Goal: Information Seeking & Learning: Find specific page/section

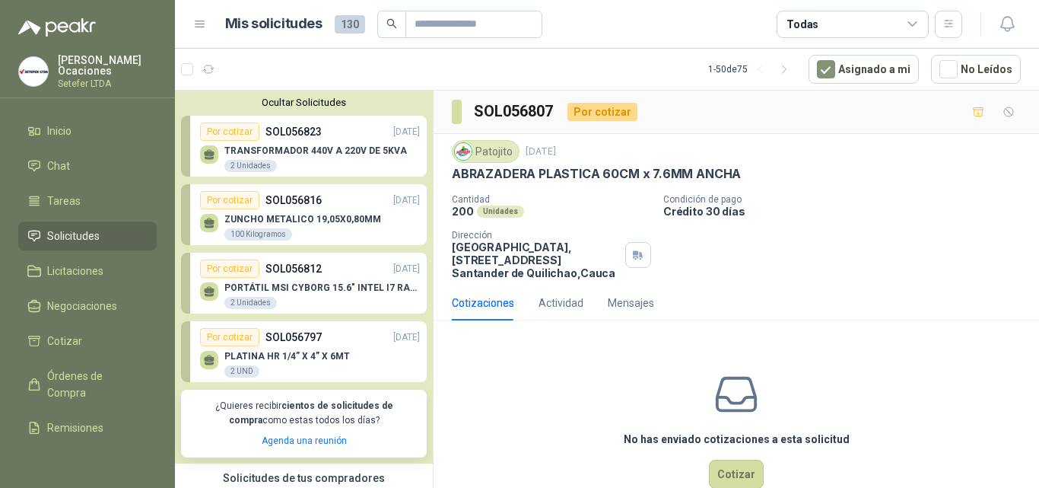
scroll to position [304, 0]
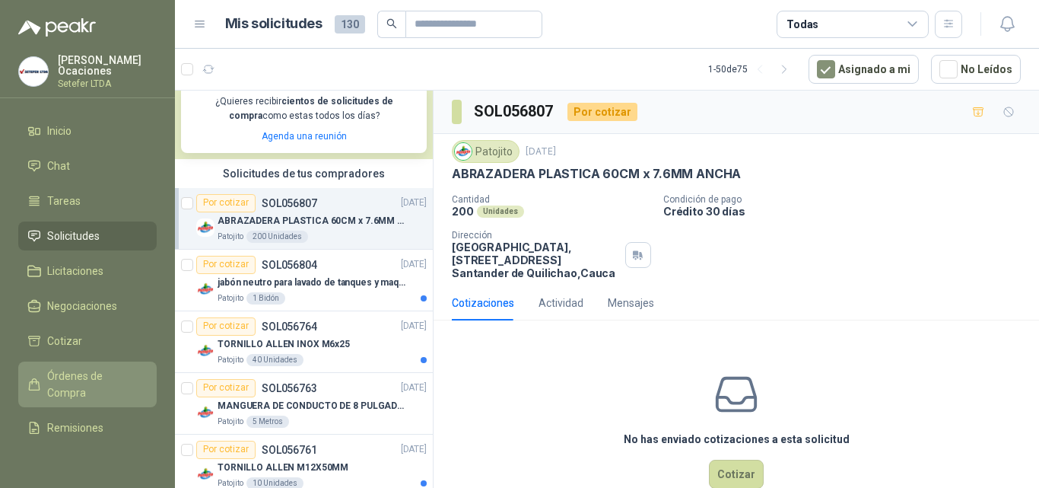
click at [84, 374] on span "Órdenes de Compra" at bounding box center [94, 383] width 95 height 33
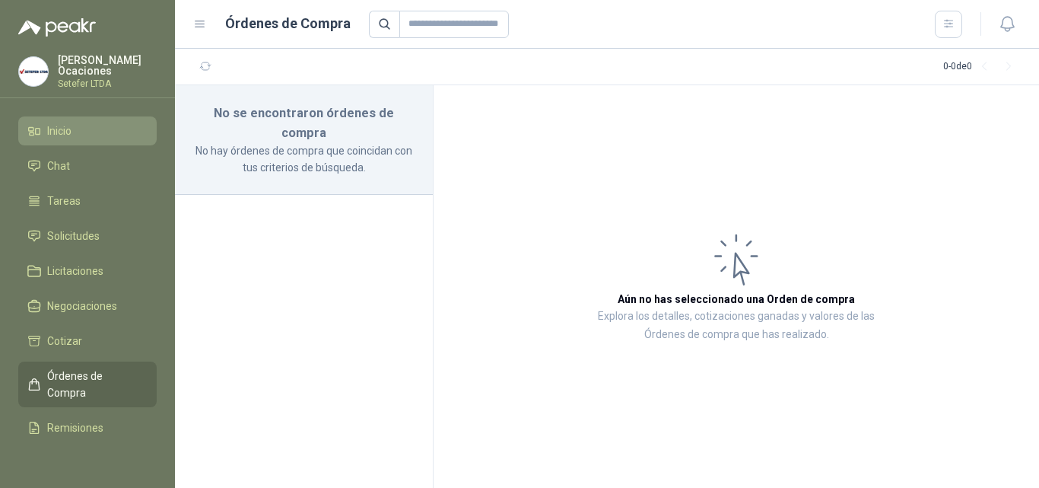
click at [24, 132] on link "Inicio" at bounding box center [87, 130] width 138 height 29
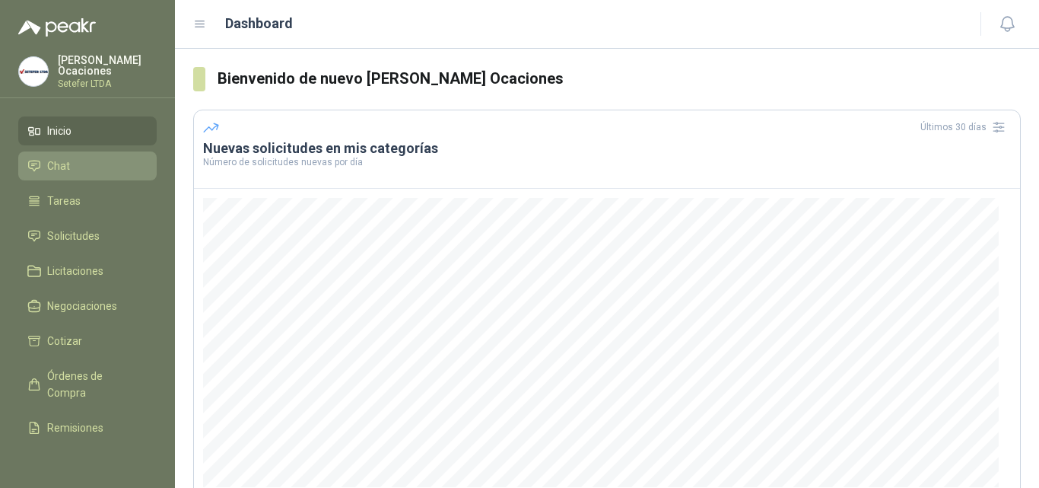
click at [100, 175] on link "Chat" at bounding box center [87, 165] width 138 height 29
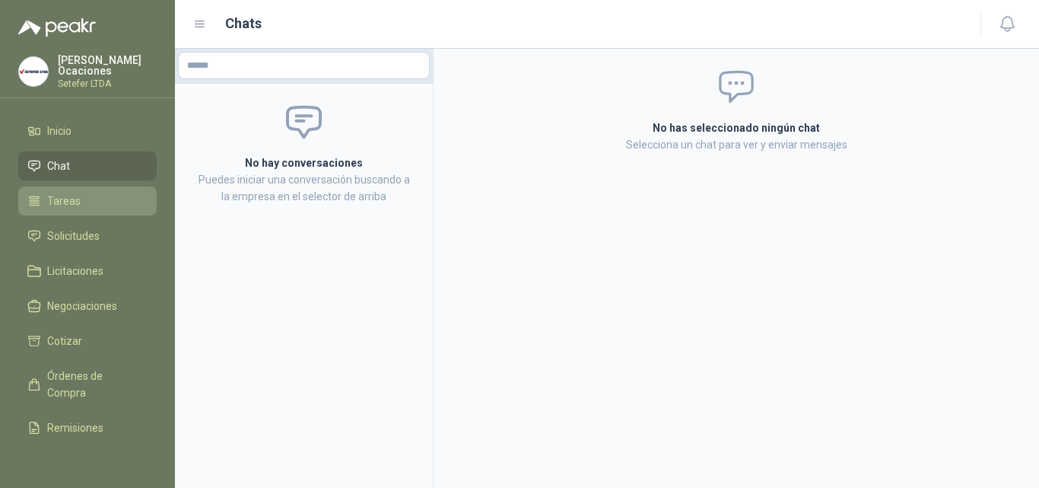
click at [104, 198] on li "Tareas" at bounding box center [87, 200] width 120 height 17
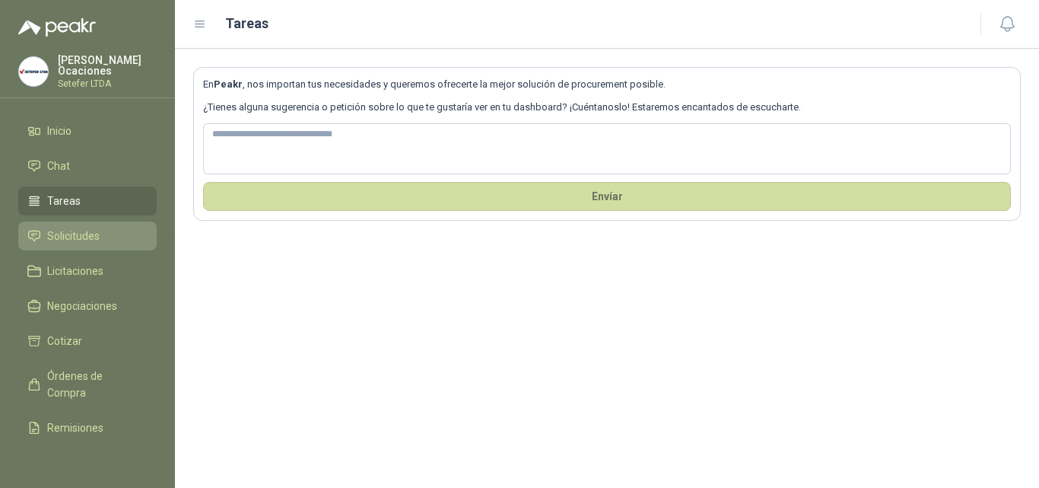
click at [128, 227] on li "Solicitudes" at bounding box center [87, 235] width 120 height 17
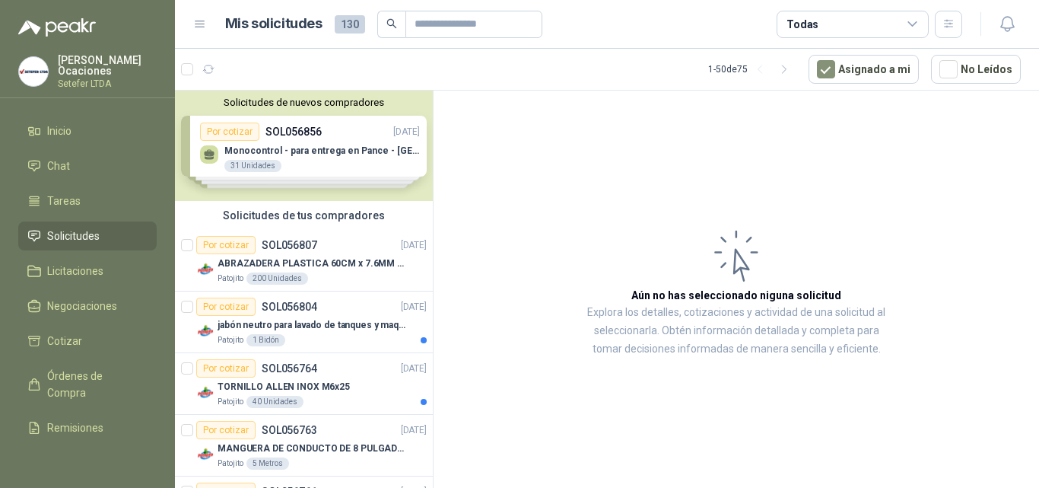
click at [336, 151] on div "Solicitudes de nuevos compradores Por cotizar SOL056856 [DATE] Monocontrol - pa…" at bounding box center [304, 146] width 258 height 110
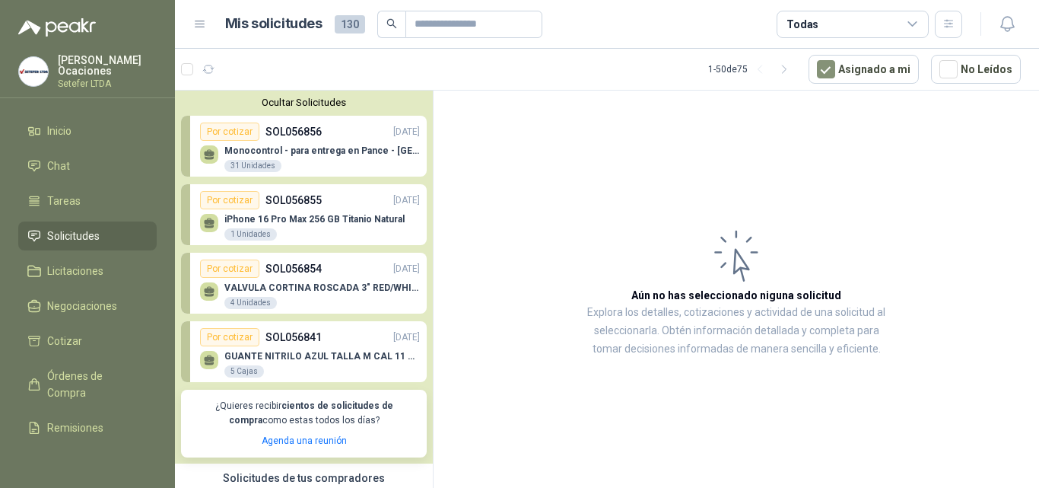
click at [336, 151] on p "Monocontrol - para entrega en Pance - [GEOGRAPHIC_DATA]" at bounding box center [322, 150] width 196 height 11
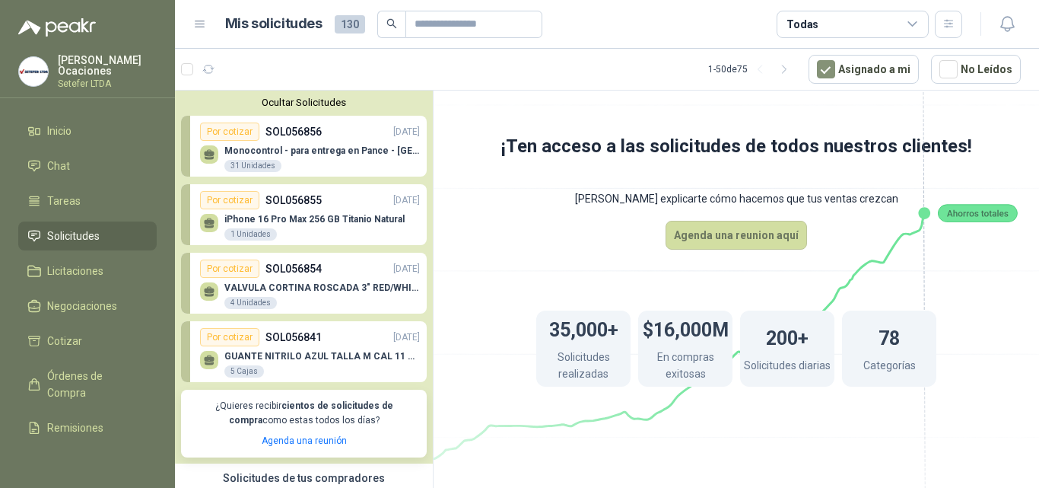
click at [362, 232] on div "iPhone 16 Pro Max 256 GB Titanio Natural 1 Unidades" at bounding box center [314, 227] width 180 height 27
click at [345, 294] on div "VALVULA CORTINA ROSCADA 3" RED/[PERSON_NAME] 4 Unidades" at bounding box center [322, 295] width 196 height 27
click at [295, 351] on div "GUANTE NITRILO AZUL TALLA M CAL 11 CAJA x 100 UND 5 Cajas" at bounding box center [310, 362] width 220 height 32
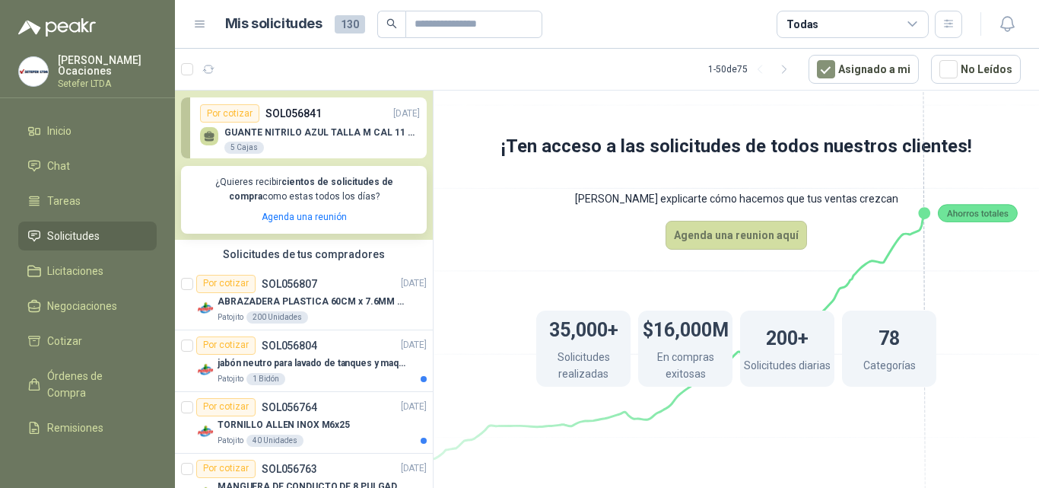
scroll to position [228, 0]
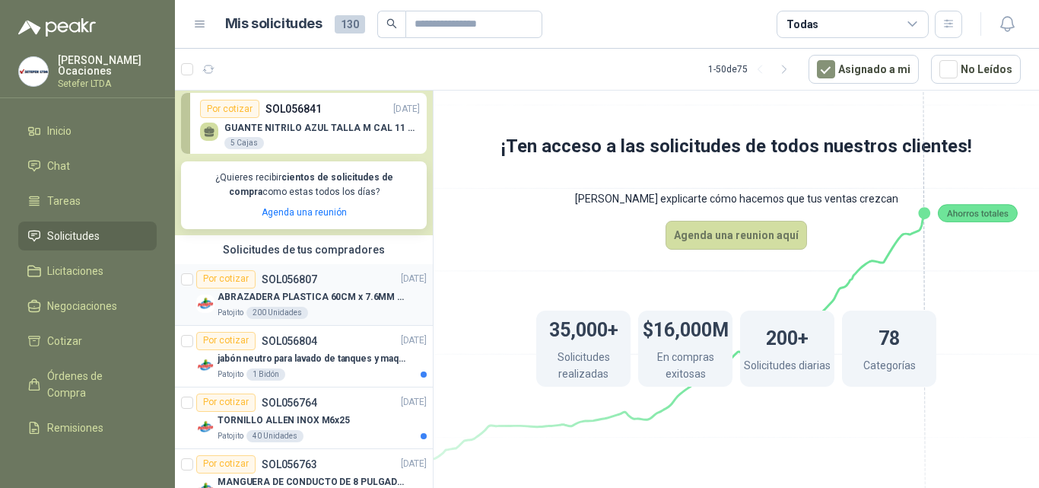
click at [317, 300] on p "ABRAZADERA PLASTICA 60CM x 7.6MM ANCHA" at bounding box center [312, 297] width 189 height 14
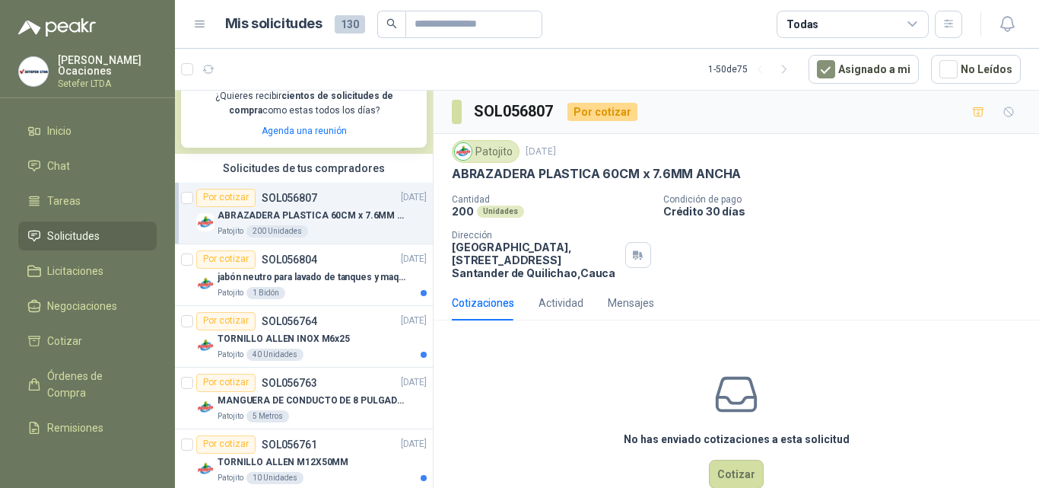
scroll to position [380, 0]
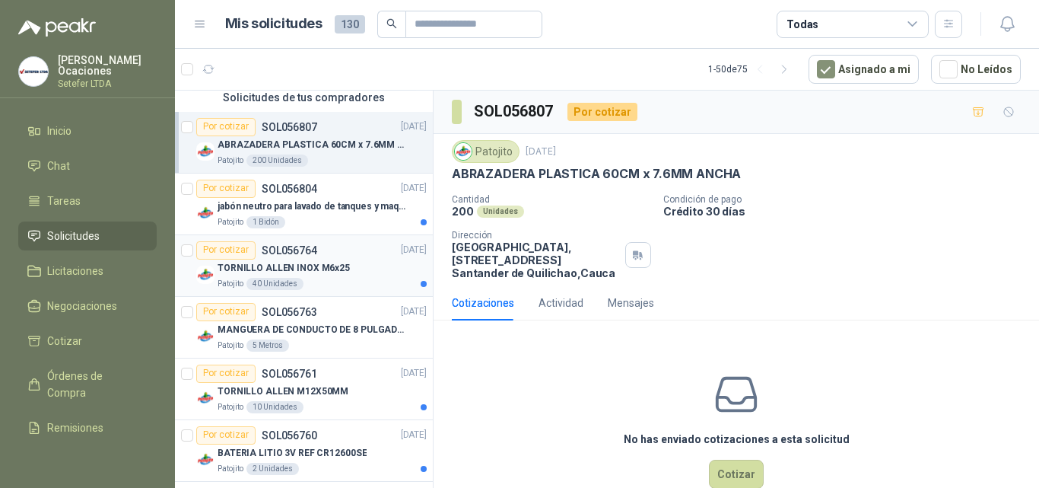
click at [291, 259] on div "Por cotizar SOL056764" at bounding box center [256, 250] width 121 height 18
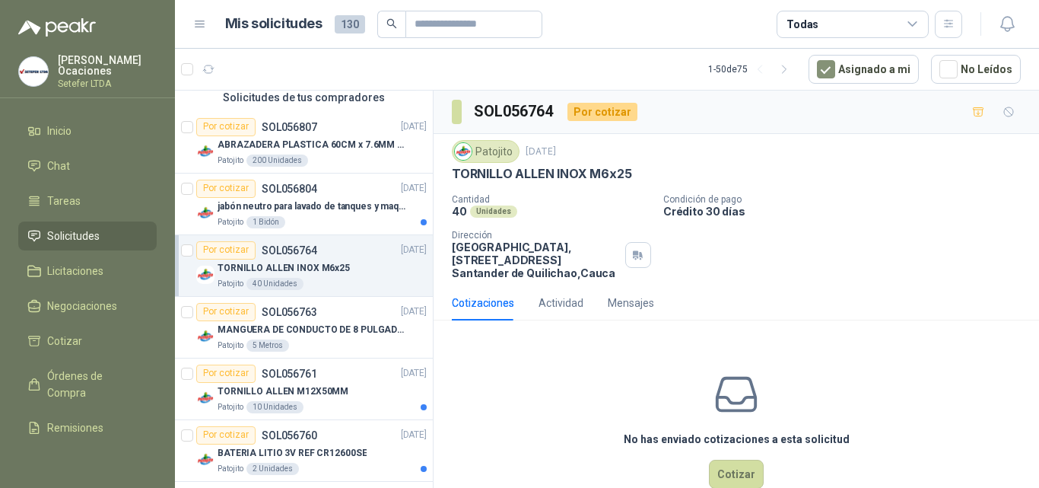
scroll to position [457, 0]
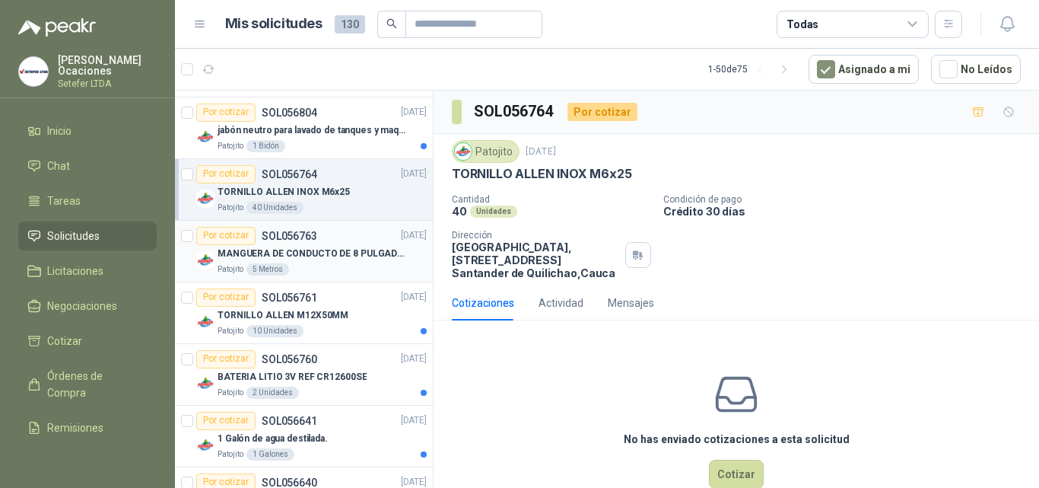
click at [301, 256] on p "MANGUERA DE CONDUCTO DE 8 PULGADAS DE ALAMBRE DE ACERO PU" at bounding box center [312, 254] width 189 height 14
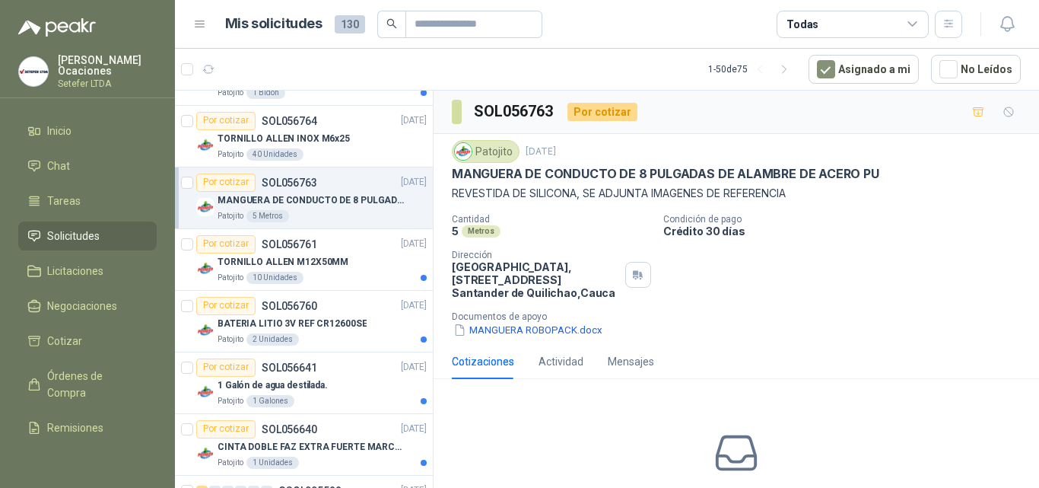
scroll to position [533, 0]
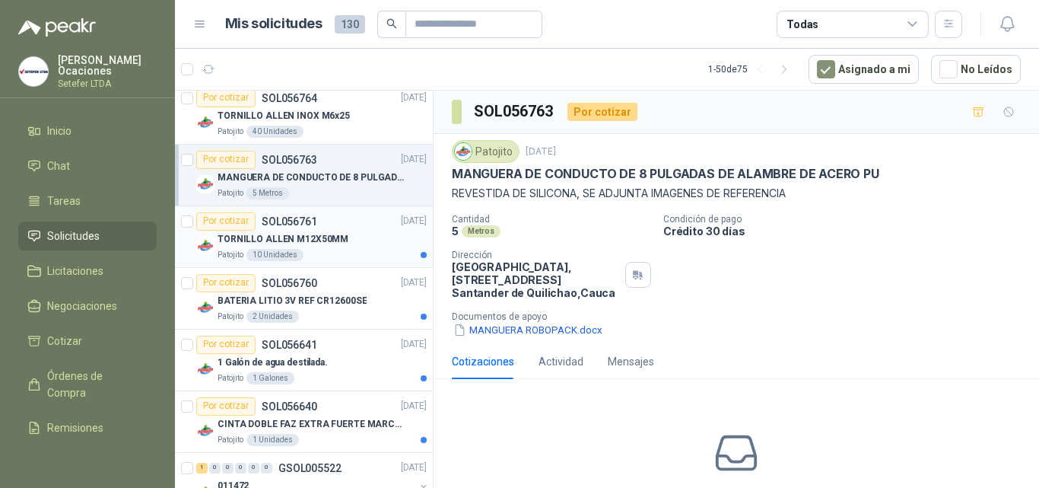
click at [306, 247] on p "TORNILLO ALLEN M12X50MM" at bounding box center [283, 239] width 131 height 14
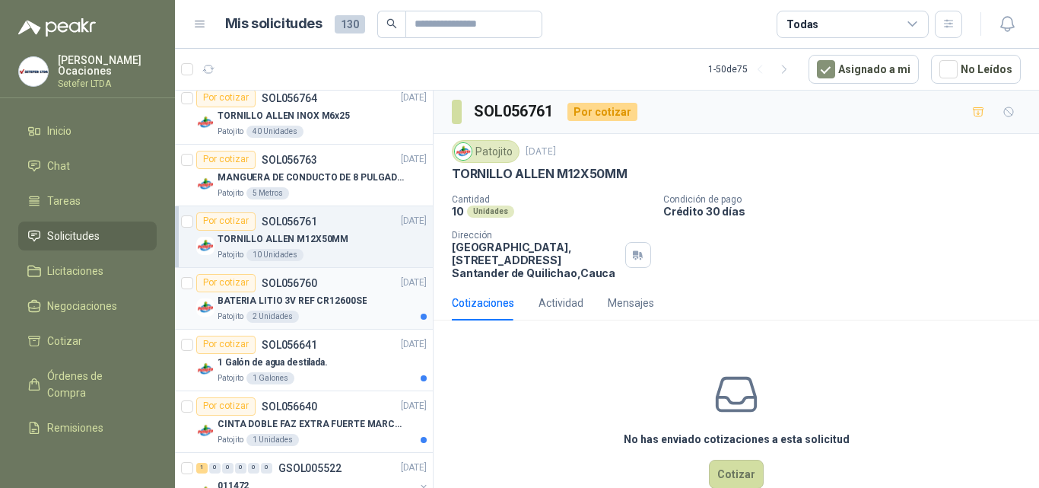
click at [303, 280] on p "SOL056760" at bounding box center [290, 283] width 56 height 11
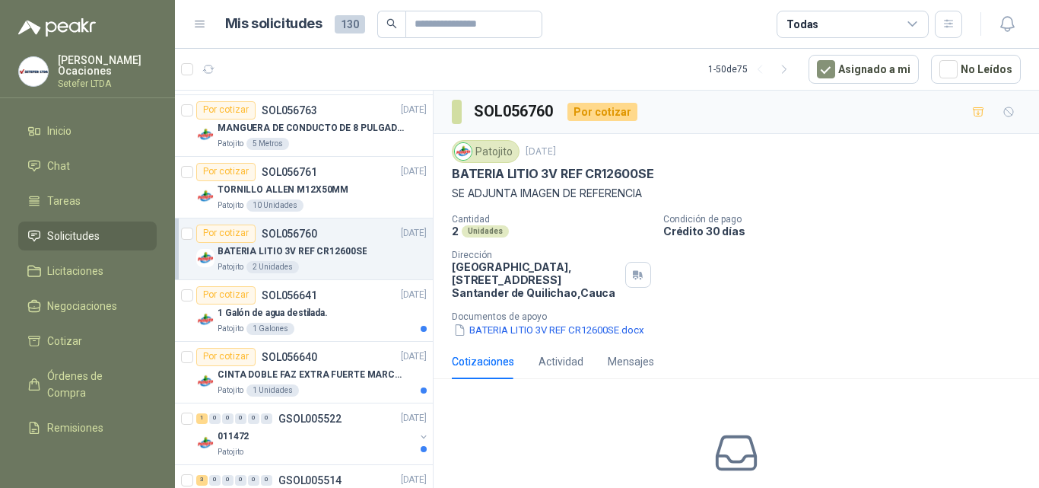
scroll to position [609, 0]
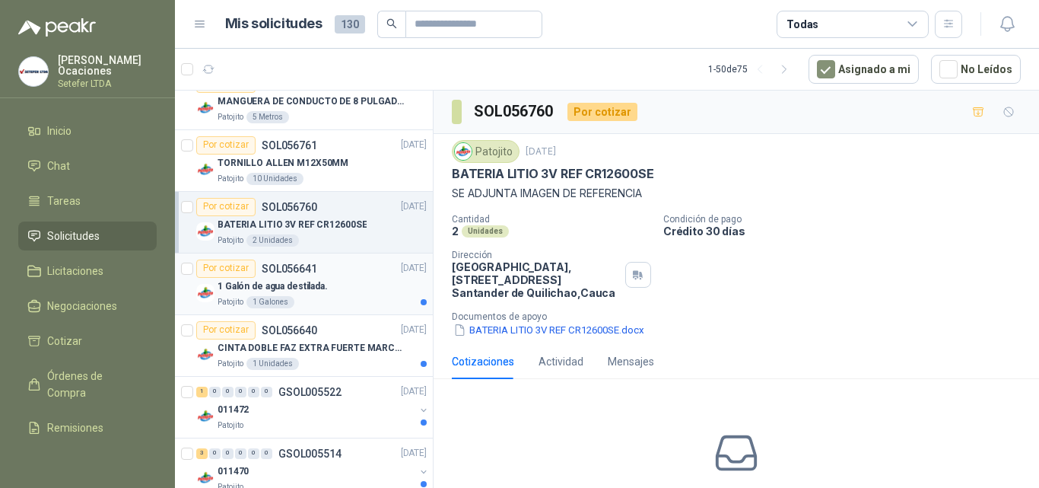
click at [315, 289] on p "1 Galón de agua destilada." at bounding box center [273, 286] width 110 height 14
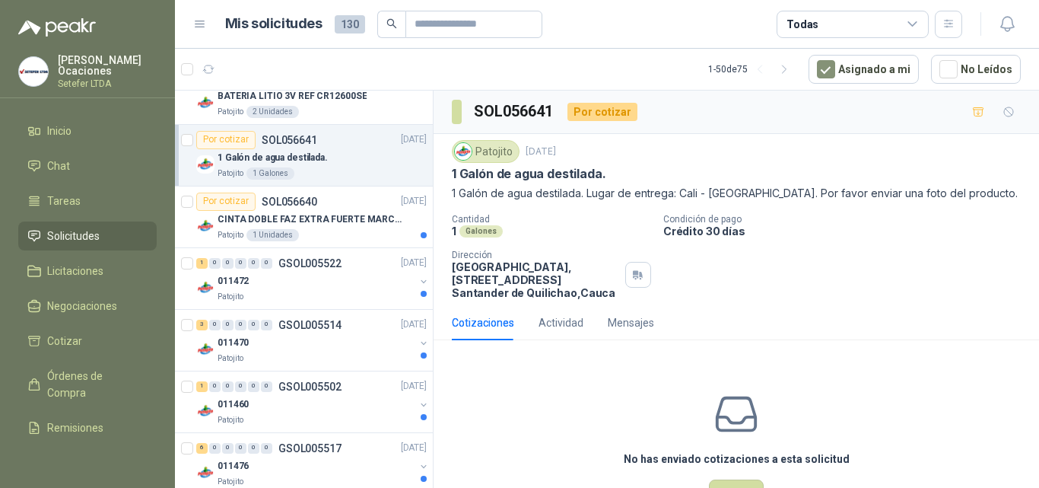
scroll to position [761, 0]
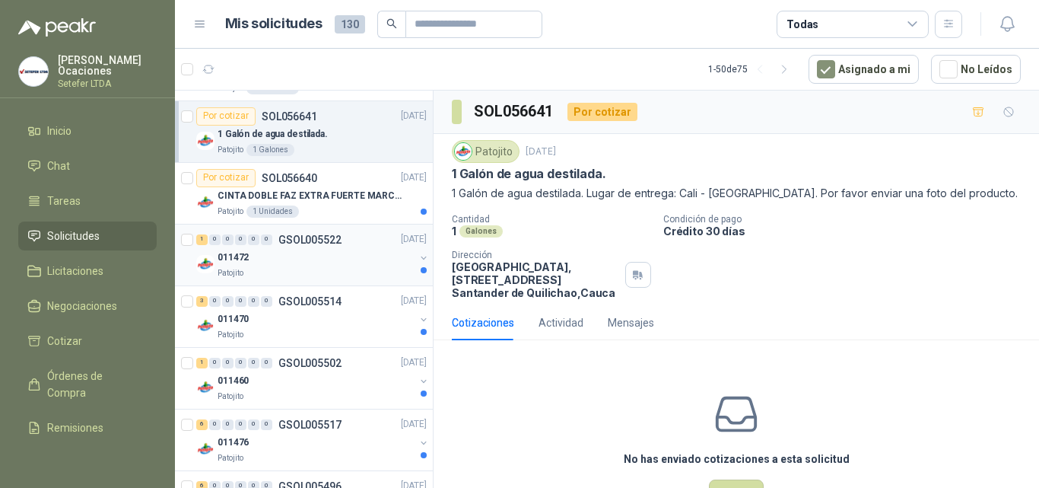
click at [332, 262] on div "011472" at bounding box center [316, 258] width 197 height 18
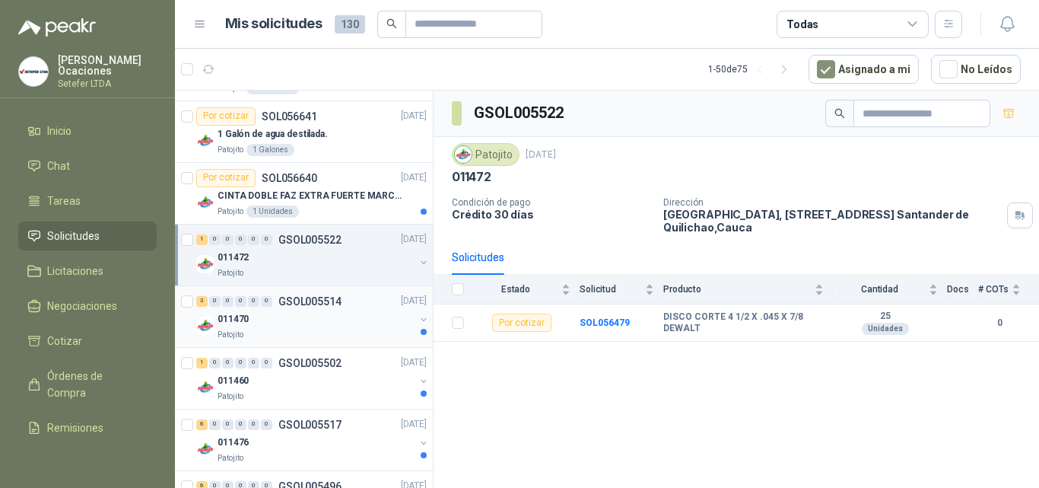
click at [329, 309] on div "3 0 0 0 0 0 GSOL005514 [DATE]" at bounding box center [313, 301] width 234 height 18
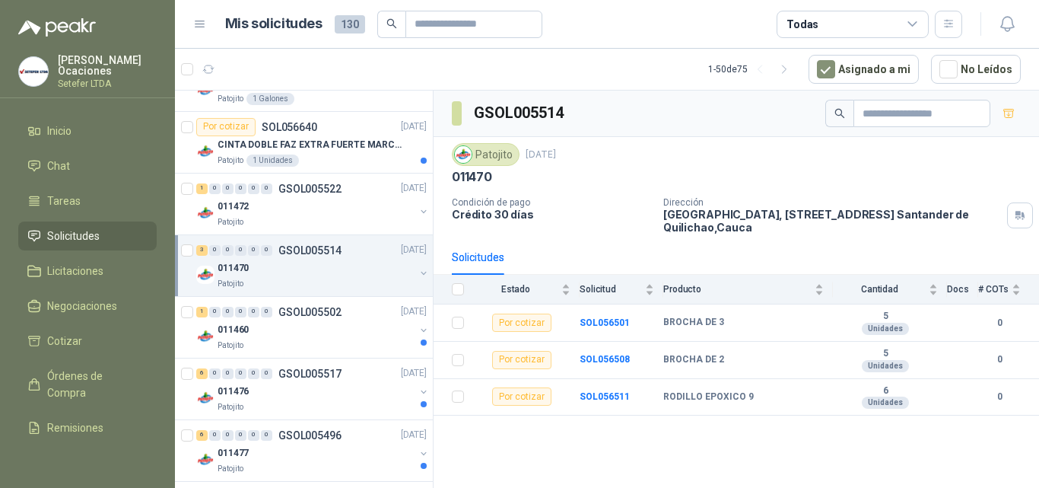
scroll to position [837, 0]
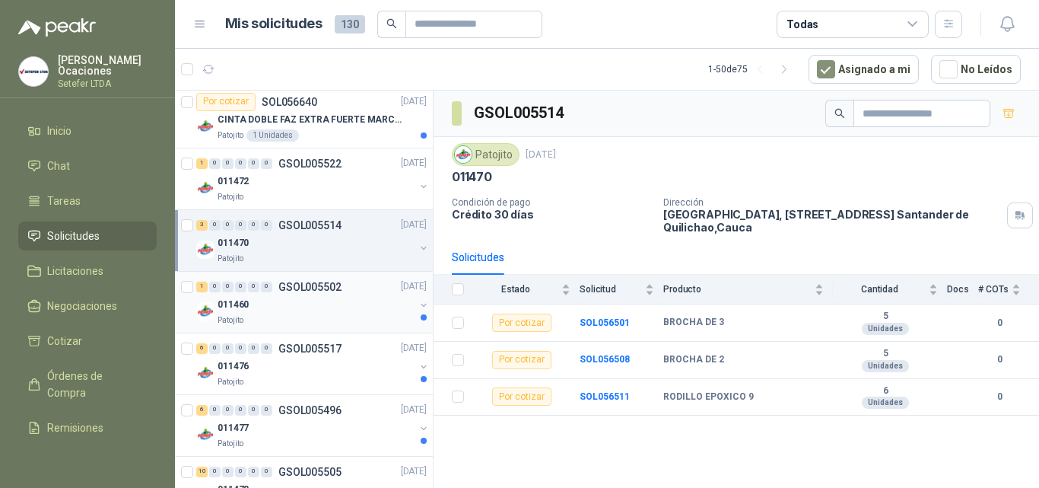
click at [329, 298] on div "011460" at bounding box center [316, 305] width 197 height 18
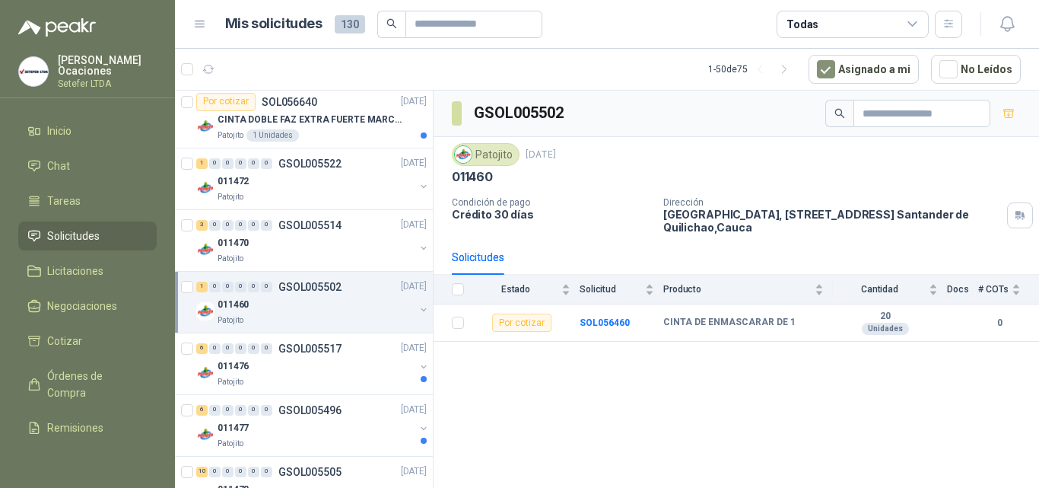
scroll to position [913, 0]
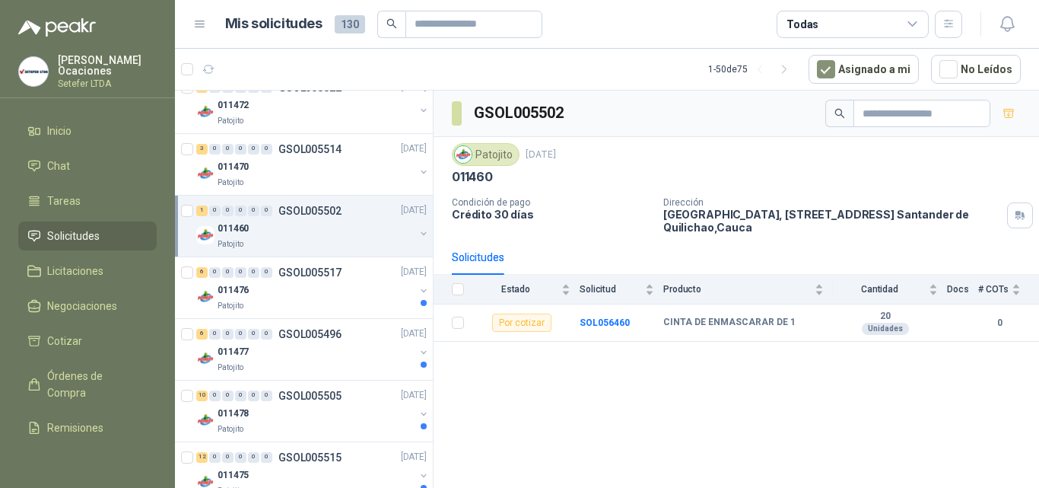
click at [326, 304] on div "Patojito" at bounding box center [316, 306] width 197 height 12
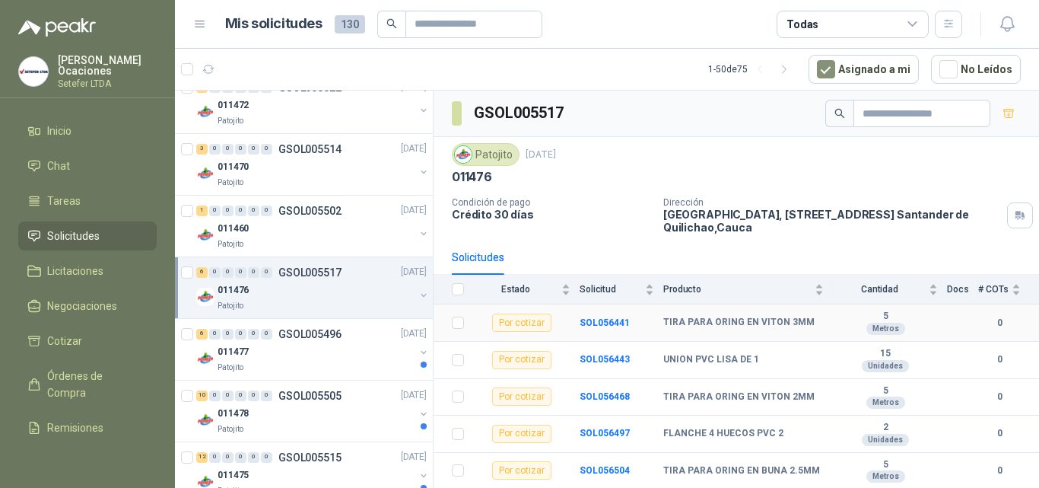
scroll to position [33, 0]
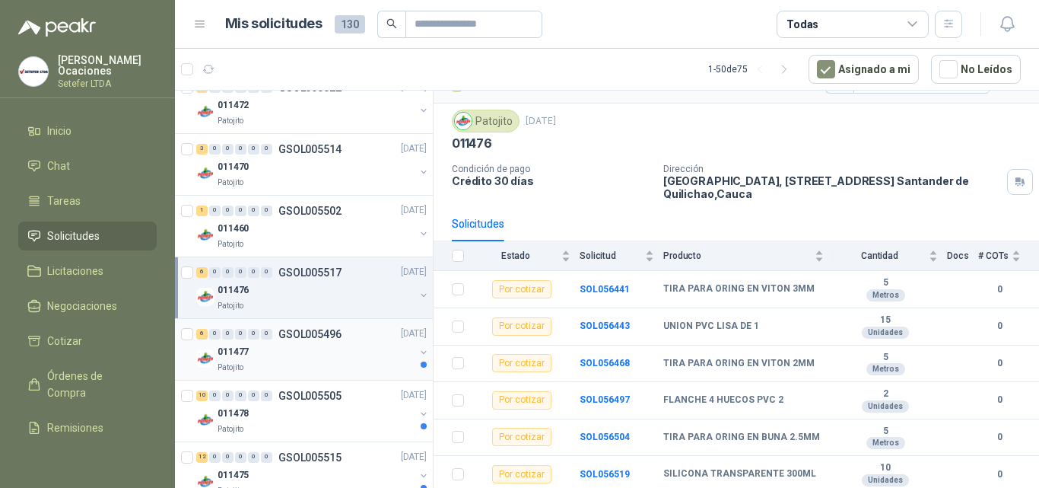
click at [322, 344] on div "011477" at bounding box center [316, 352] width 197 height 18
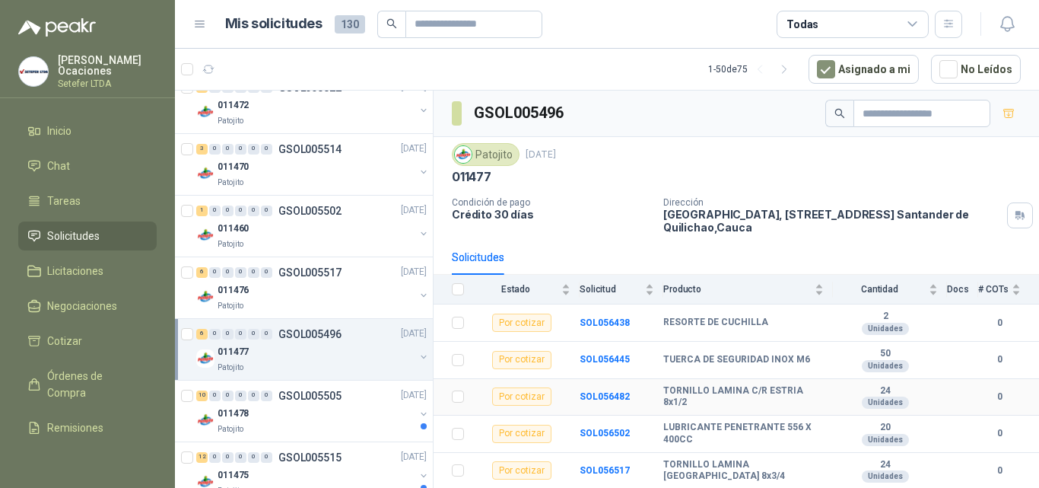
scroll to position [33, 0]
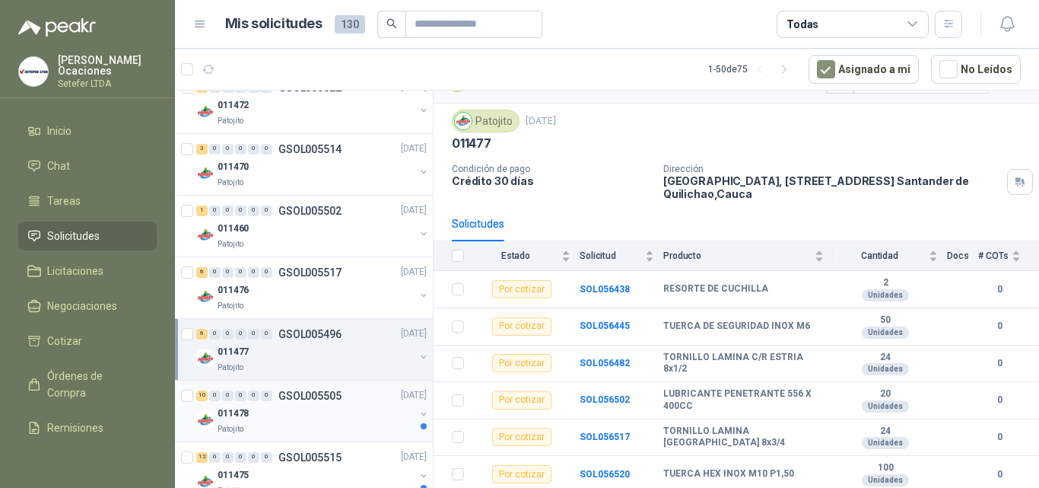
click at [312, 407] on div "011478" at bounding box center [316, 414] width 197 height 18
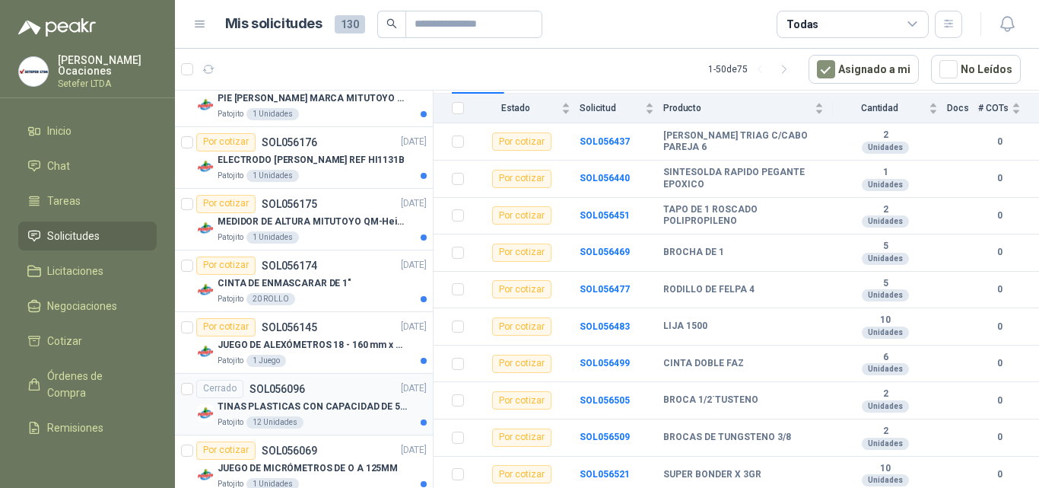
scroll to position [1674, 0]
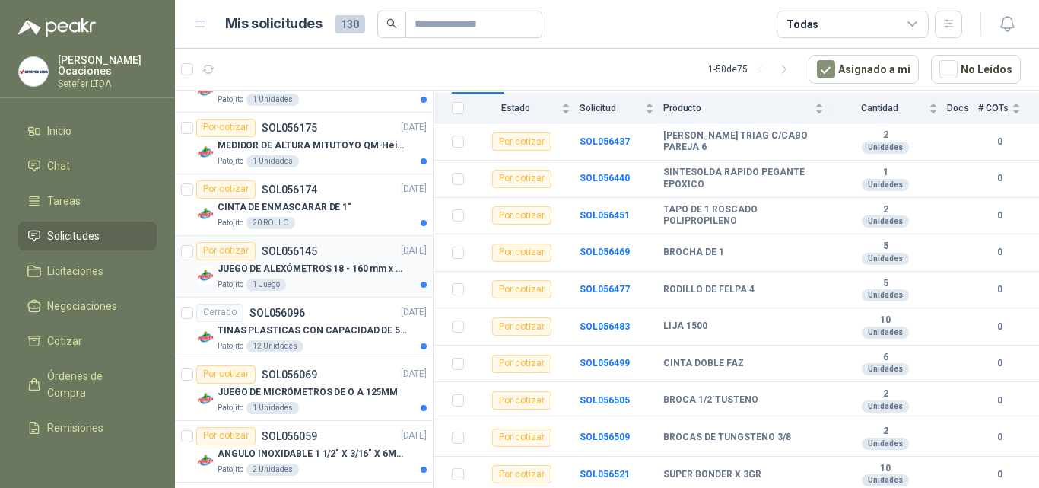
click at [332, 280] on div "Patojito 1 Juego" at bounding box center [322, 284] width 209 height 12
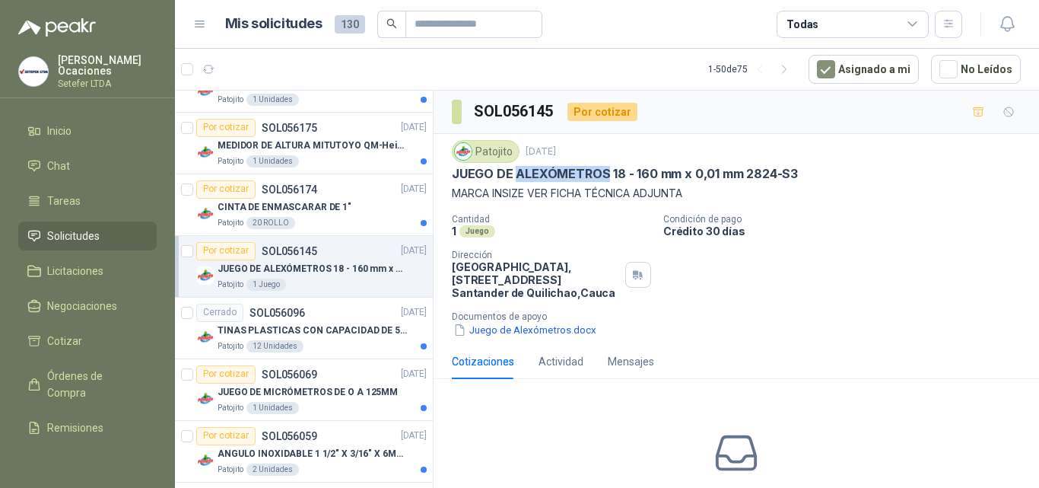
drag, startPoint x: 514, startPoint y: 171, endPoint x: 607, endPoint y: 171, distance: 93.6
click at [607, 171] on p "JUEGO DE ALEXÓMETROS 18 - 160 mm x 0,01 mm 2824-S3" at bounding box center [625, 174] width 346 height 16
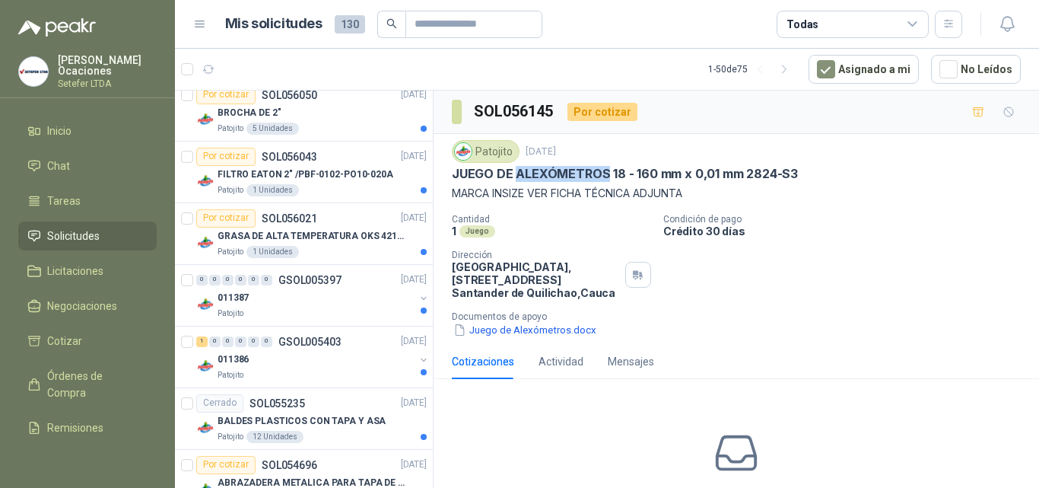
scroll to position [2359, 0]
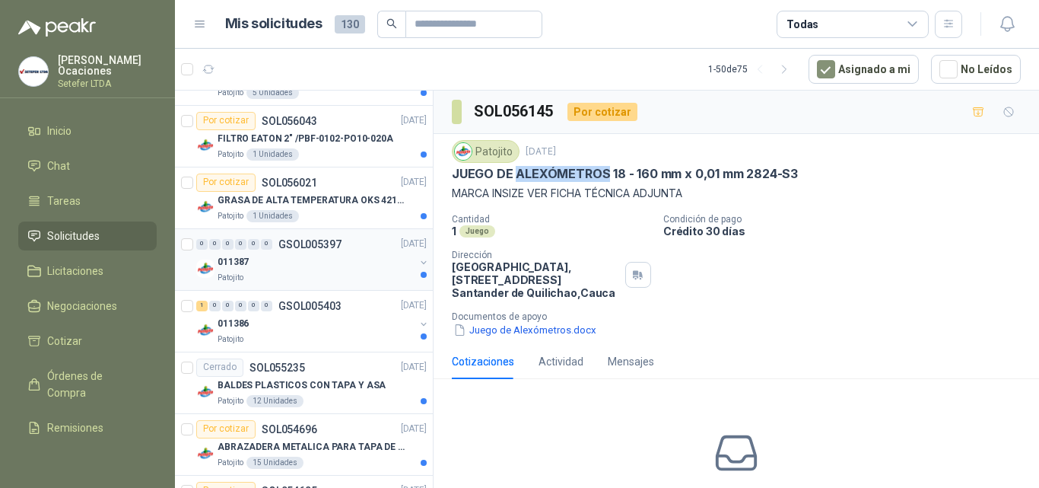
click at [352, 268] on div "011387" at bounding box center [316, 262] width 197 height 18
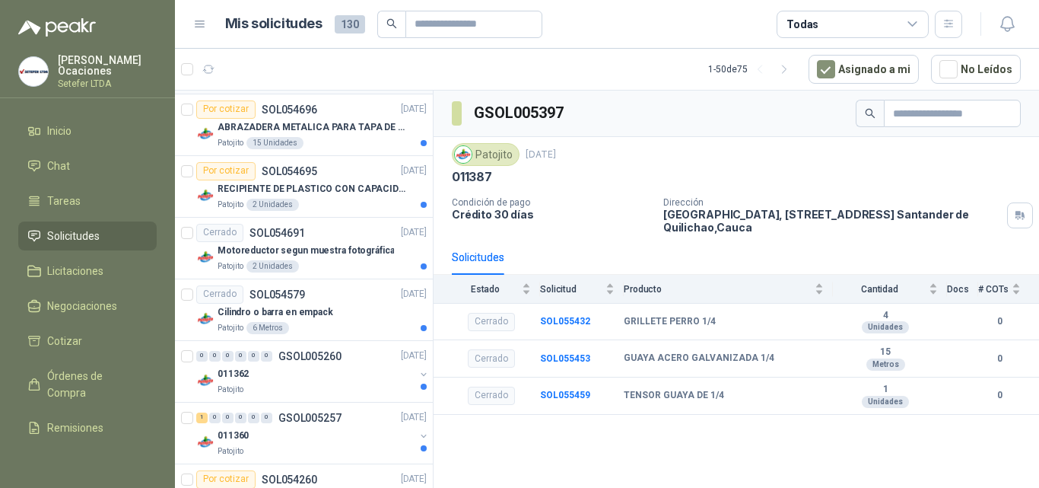
scroll to position [2739, 0]
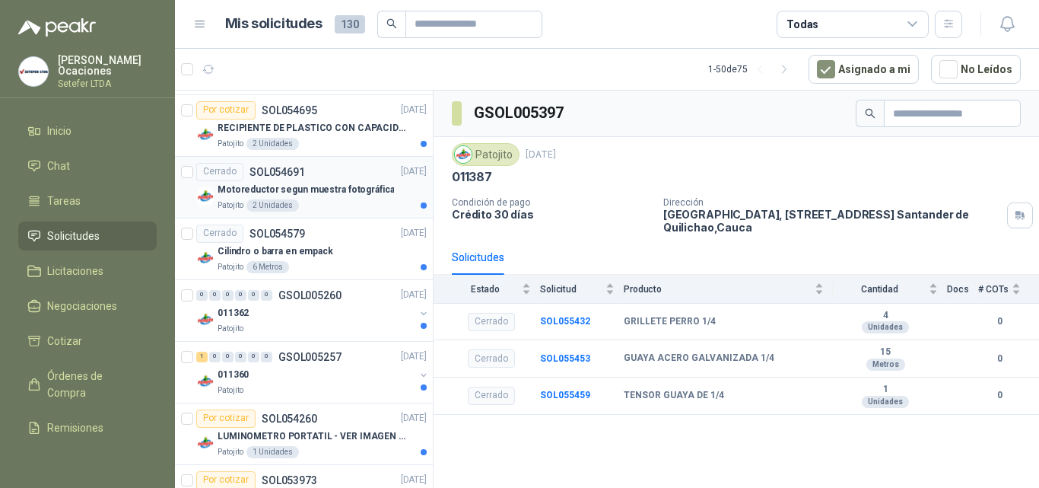
click at [331, 194] on p "Motoreductor segun muestra fotográfica" at bounding box center [306, 190] width 177 height 14
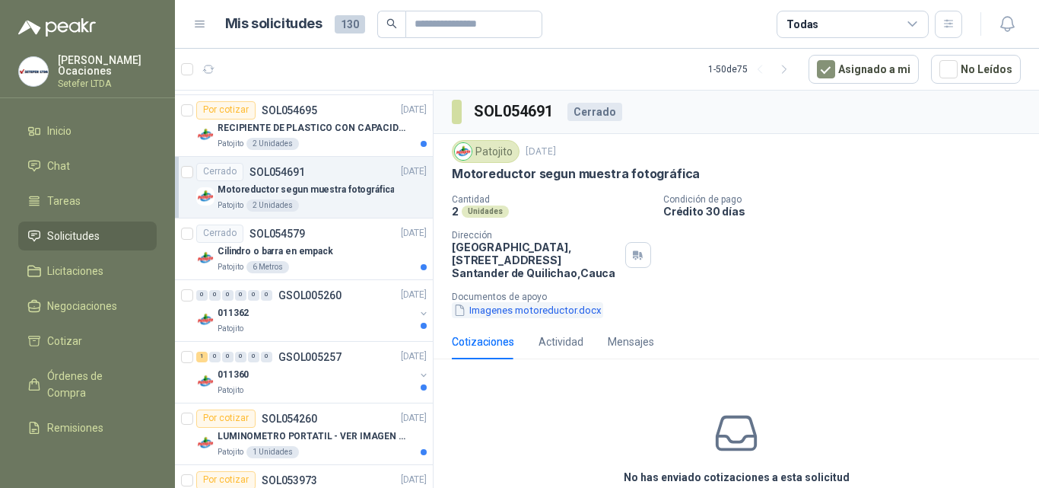
click at [530, 310] on button "Imagenes motoreductor.docx" at bounding box center [527, 310] width 151 height 16
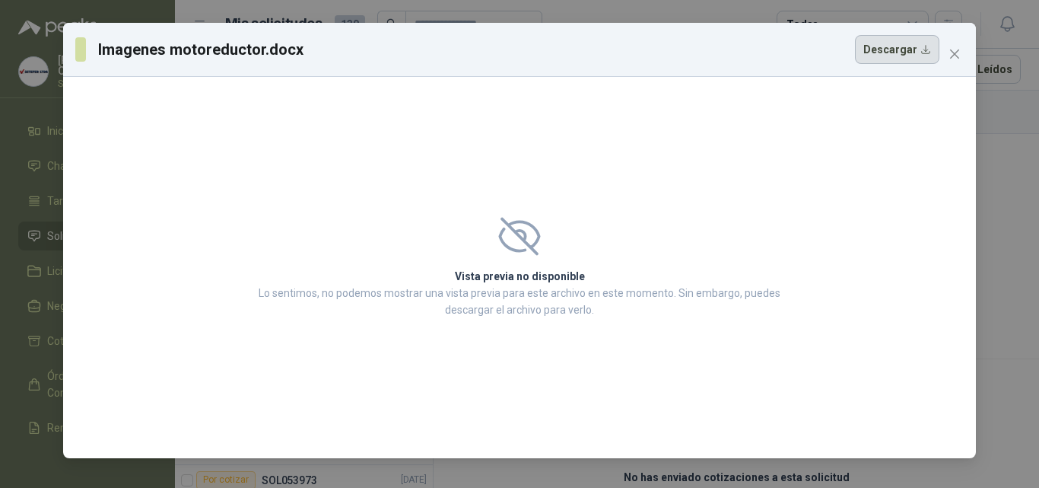
click at [886, 53] on button "Descargar" at bounding box center [897, 49] width 84 height 29
drag, startPoint x: 954, startPoint y: 72, endPoint x: 949, endPoint y: 60, distance: 12.6
click at [953, 72] on div "Imagenes motoreductor.docx Descargar" at bounding box center [519, 50] width 913 height 54
click at [947, 56] on span "Close" at bounding box center [955, 54] width 24 height 12
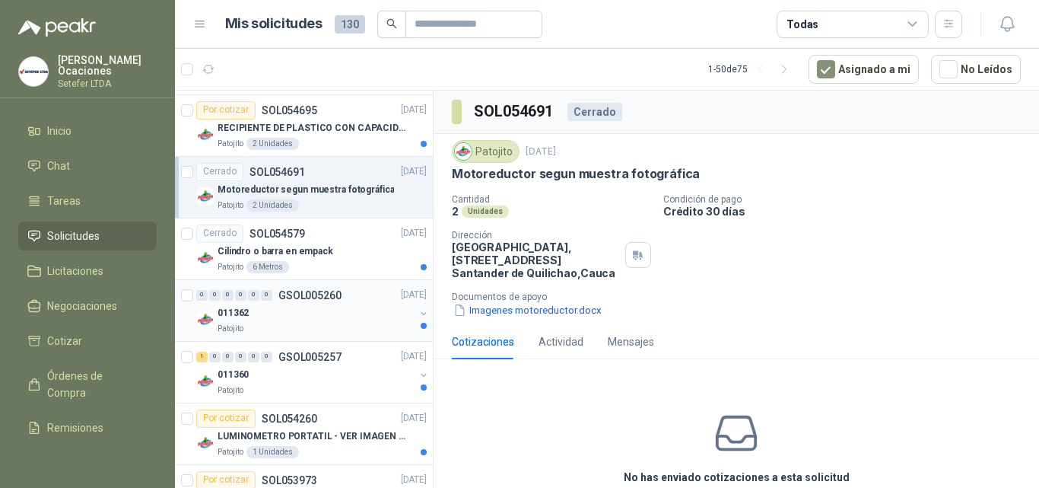
click at [349, 322] on div "011362" at bounding box center [316, 313] width 197 height 18
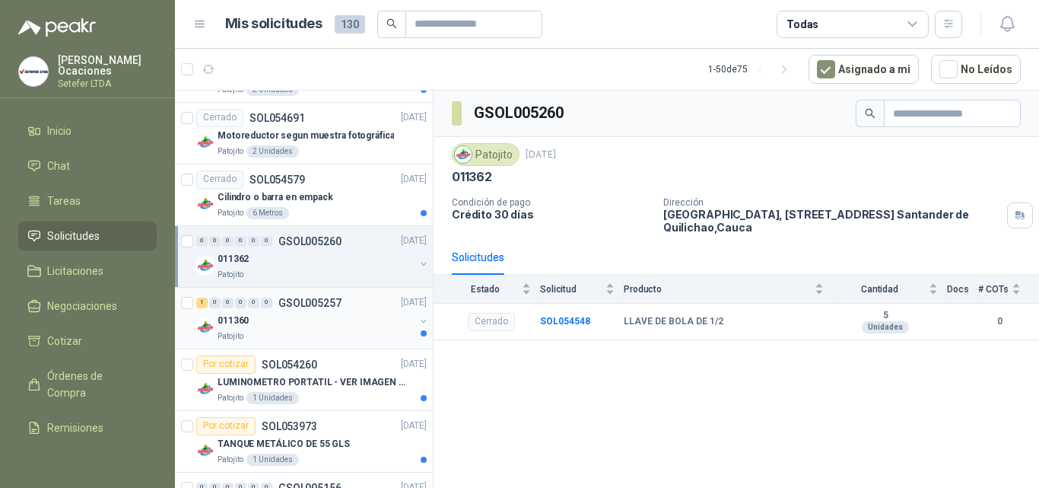
scroll to position [2815, 0]
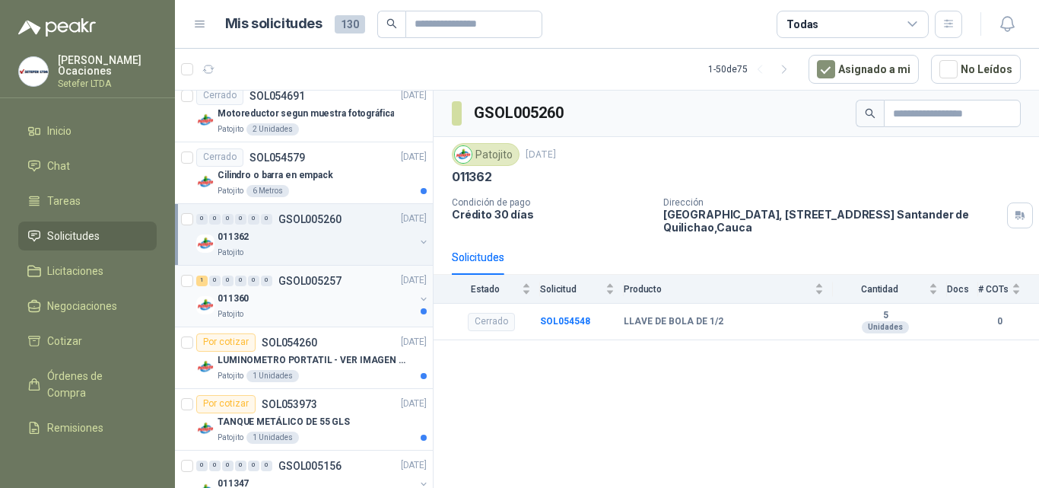
click at [330, 300] on div "011360" at bounding box center [316, 299] width 197 height 18
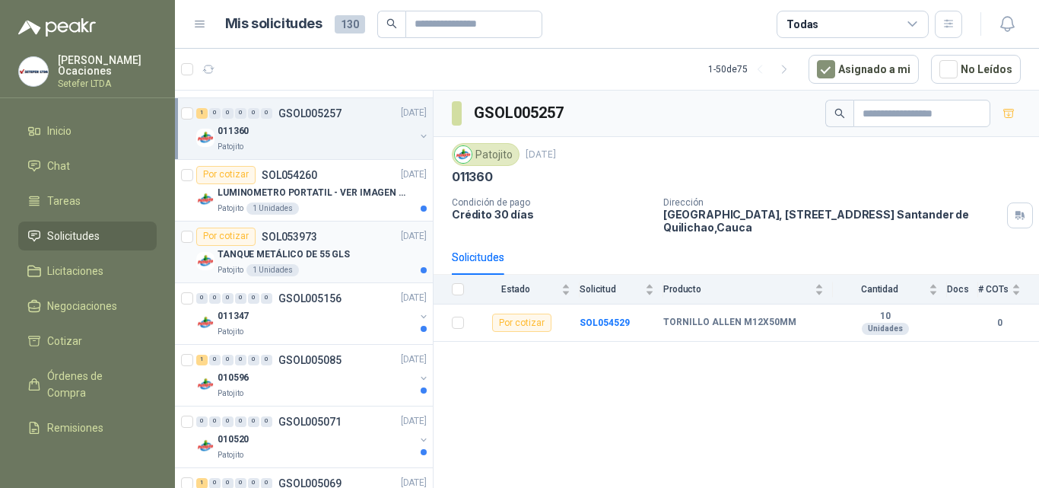
scroll to position [3043, 0]
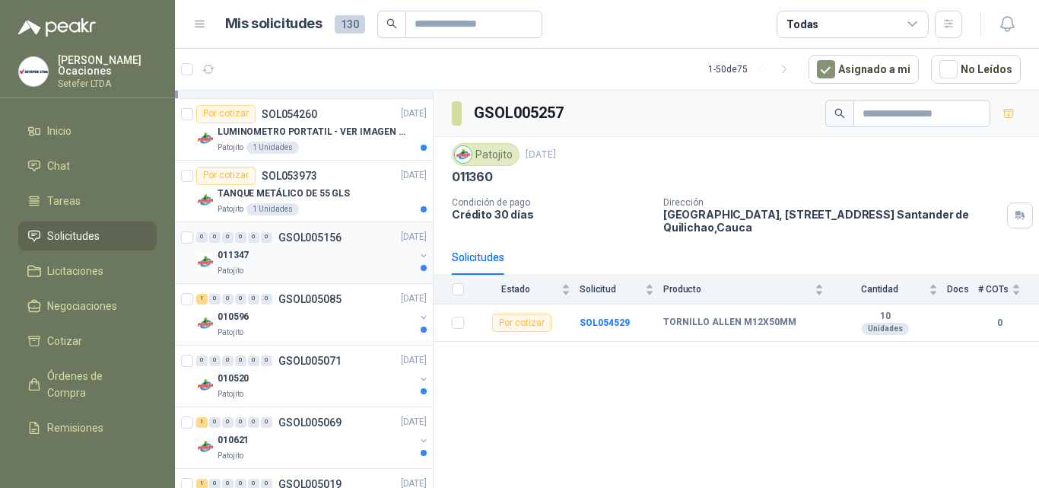
click at [354, 259] on div "011347" at bounding box center [316, 256] width 197 height 18
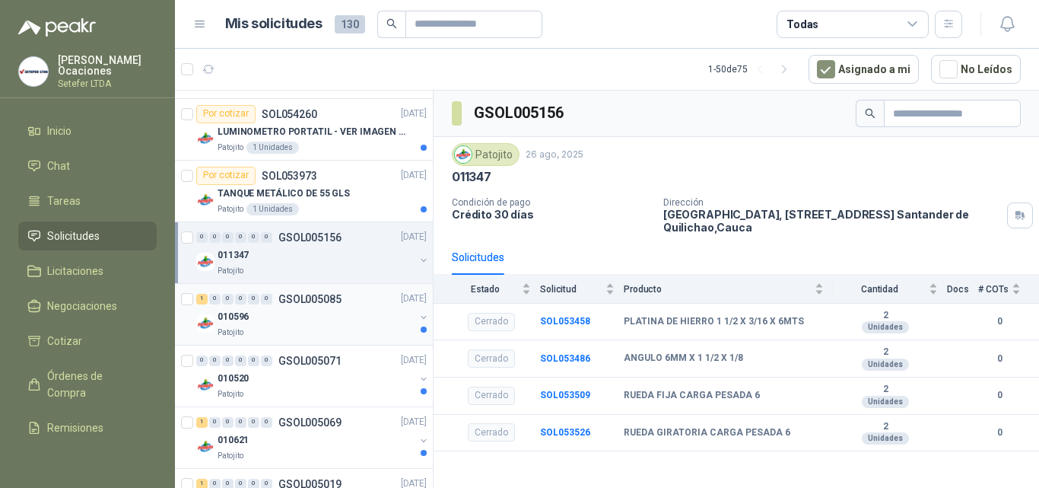
click at [347, 325] on div "010596" at bounding box center [316, 317] width 197 height 18
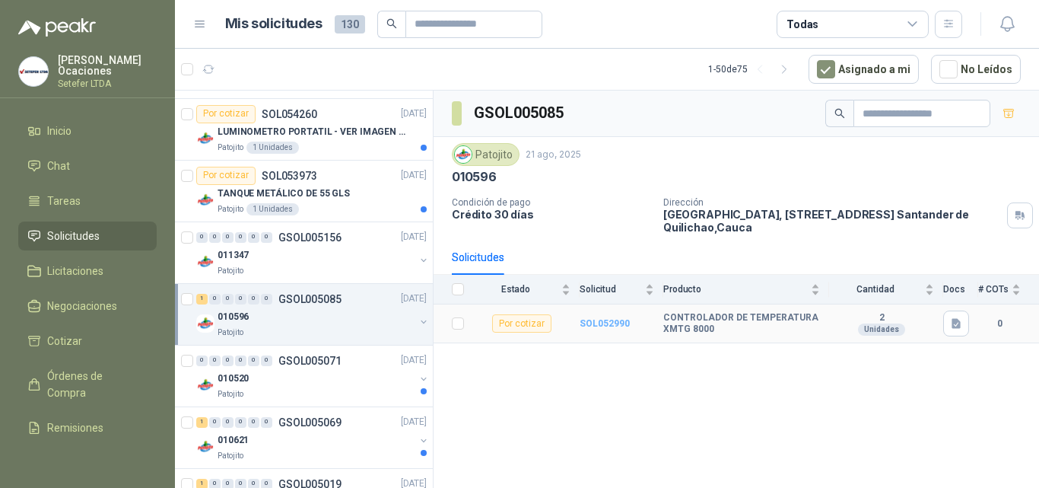
click at [610, 324] on b "SOL052990" at bounding box center [605, 323] width 50 height 11
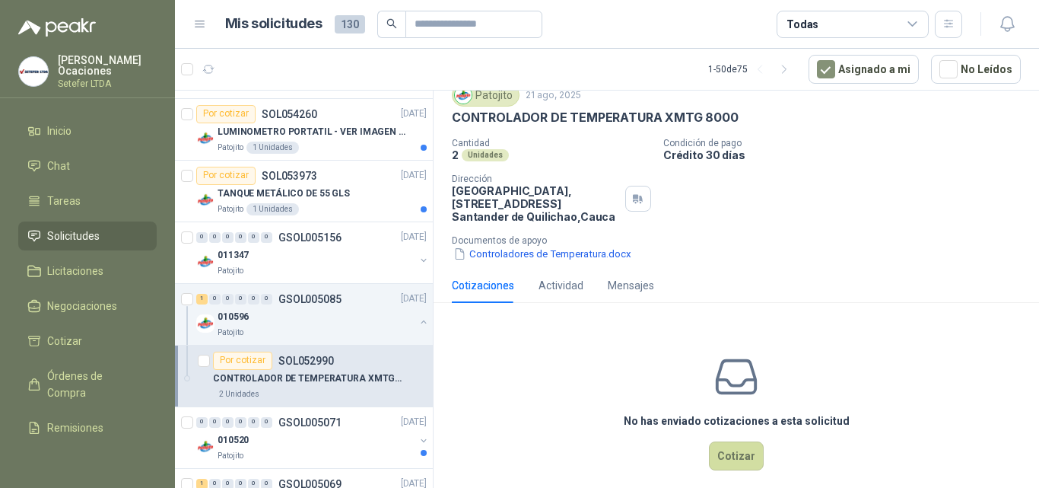
scroll to position [72, 0]
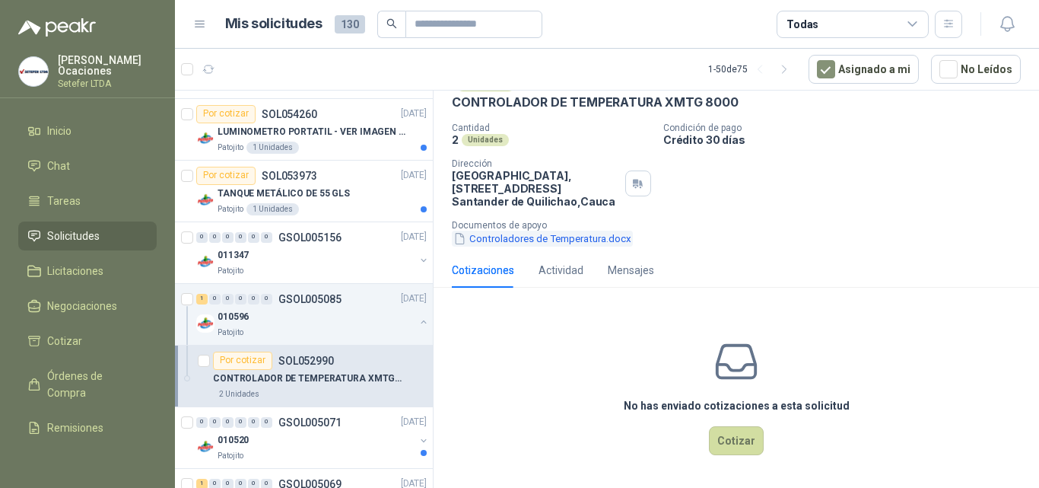
click at [584, 240] on button "Controladores de Temperatura.docx" at bounding box center [542, 239] width 181 height 16
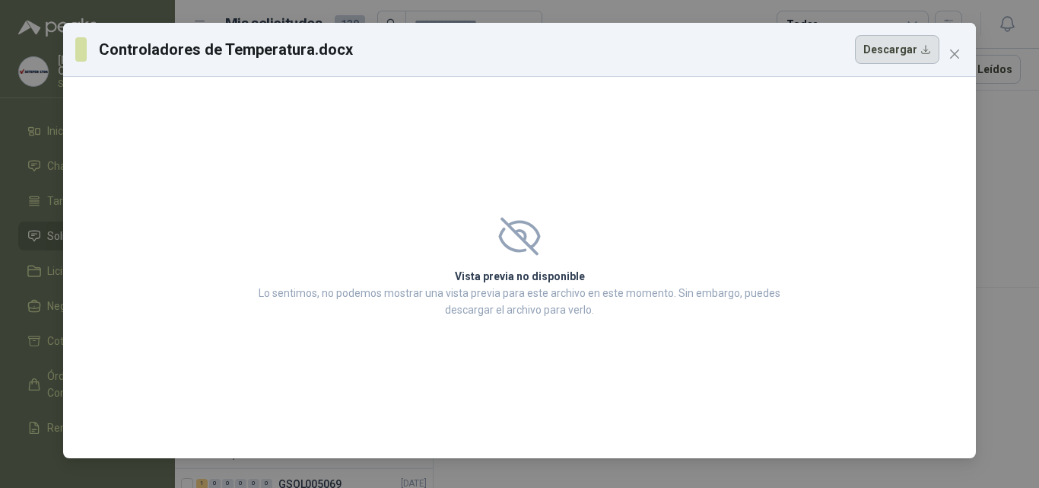
click at [902, 45] on button "Descargar" at bounding box center [897, 49] width 84 height 29
click at [949, 57] on span "Close" at bounding box center [955, 54] width 24 height 12
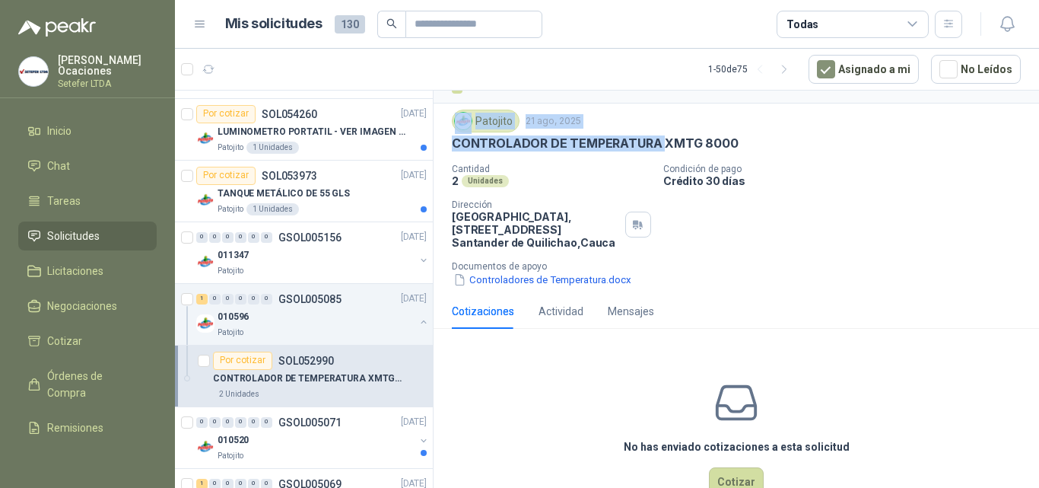
scroll to position [27, 0]
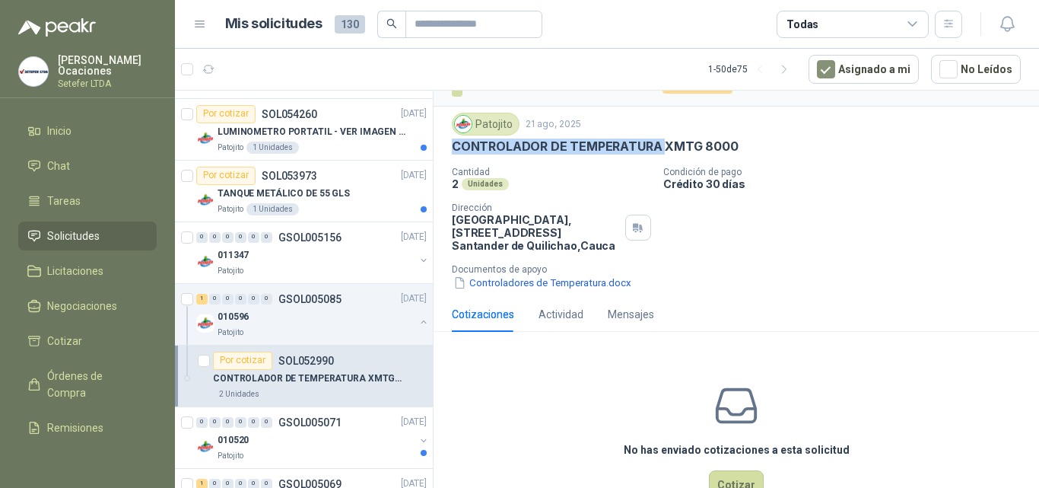
drag, startPoint x: 661, startPoint y: 102, endPoint x: 715, endPoint y: 114, distance: 55.4
click at [715, 114] on div "Patojito [DATE] CONTROLADOR DE TEMPERATURA XMTG 8000" at bounding box center [736, 134] width 569 height 42
click at [667, 149] on p "CONTROLADOR DE TEMPERATURA XMTG 8000" at bounding box center [595, 146] width 287 height 16
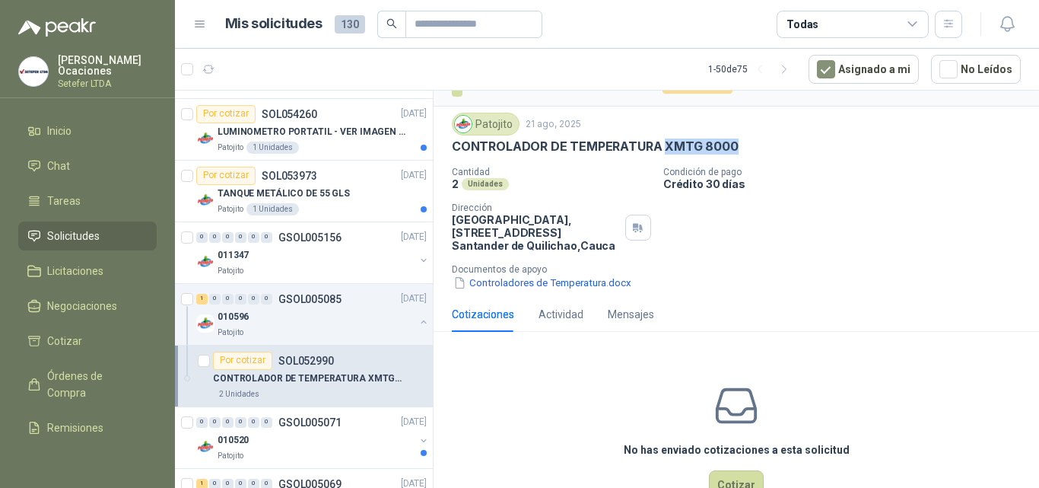
drag, startPoint x: 661, startPoint y: 145, endPoint x: 729, endPoint y: 155, distance: 68.5
click at [729, 155] on div "Patojito [DATE] CONTROLADOR DE TEMPERATURA XMTG 8000 Cantidad 2 Unidades Condic…" at bounding box center [736, 202] width 569 height 178
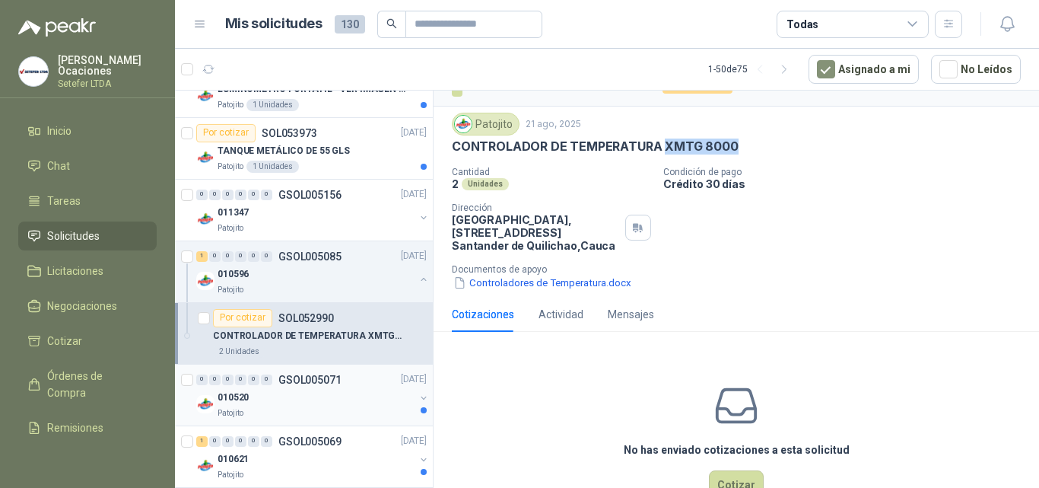
scroll to position [3120, 0]
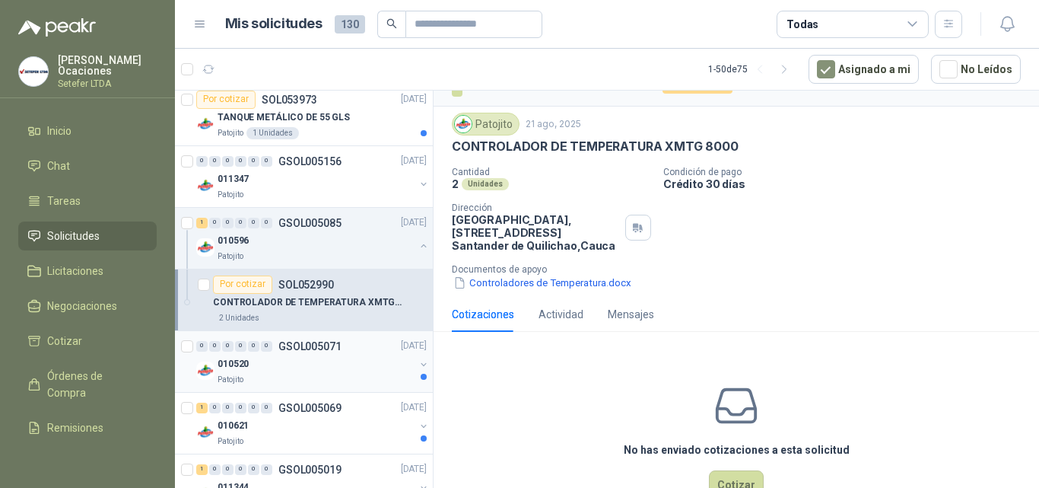
click at [339, 388] on div "0 0 0 0 0 0 GSOL005071 [DATE] 010520 Patojito" at bounding box center [304, 362] width 258 height 62
click at [358, 353] on div "0 0 0 0 0 0 GSOL005071 [DATE]" at bounding box center [313, 346] width 234 height 18
